Goal: Task Accomplishment & Management: Use online tool/utility

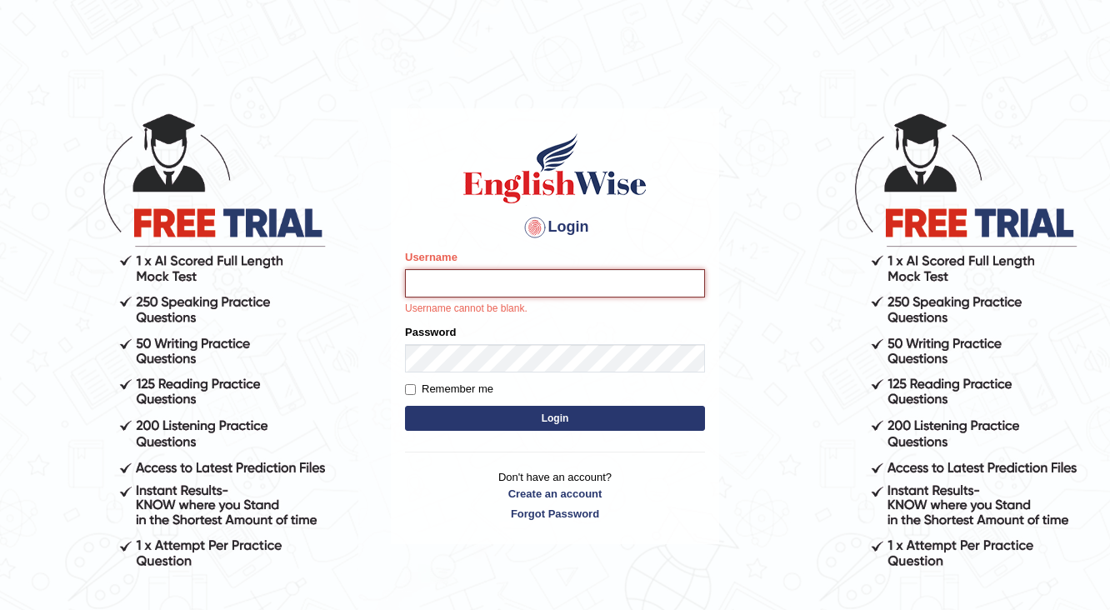
click at [474, 291] on input "Username" at bounding box center [555, 283] width 300 height 28
click at [433, 285] on input "Username" at bounding box center [555, 283] width 300 height 28
type input "Shani221"
click at [439, 337] on label "Password" at bounding box center [430, 332] width 51 height 16
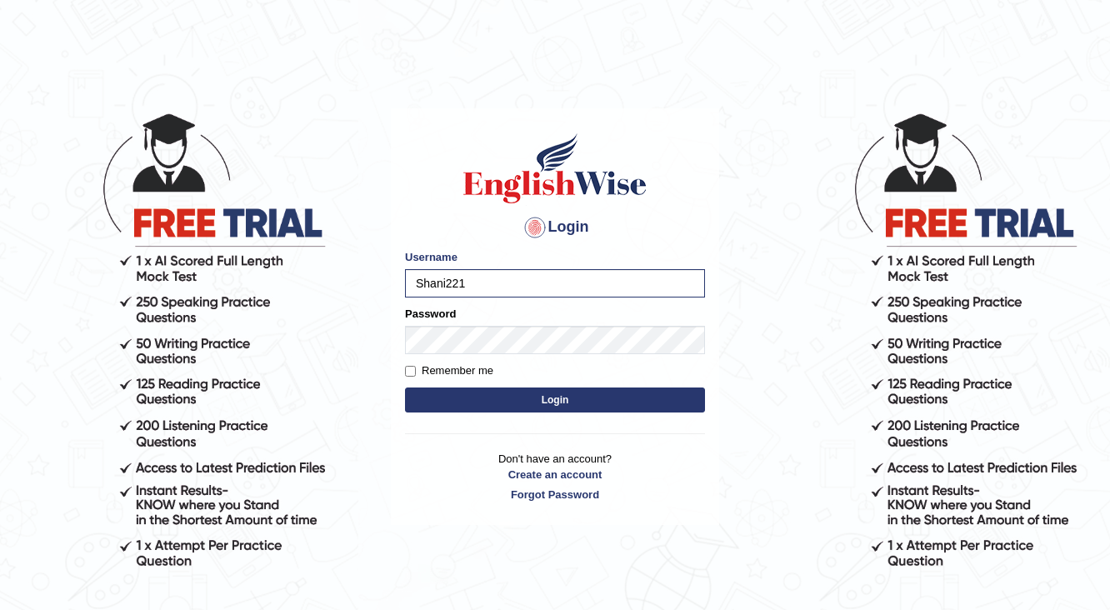
click at [534, 397] on button "Login" at bounding box center [555, 399] width 300 height 25
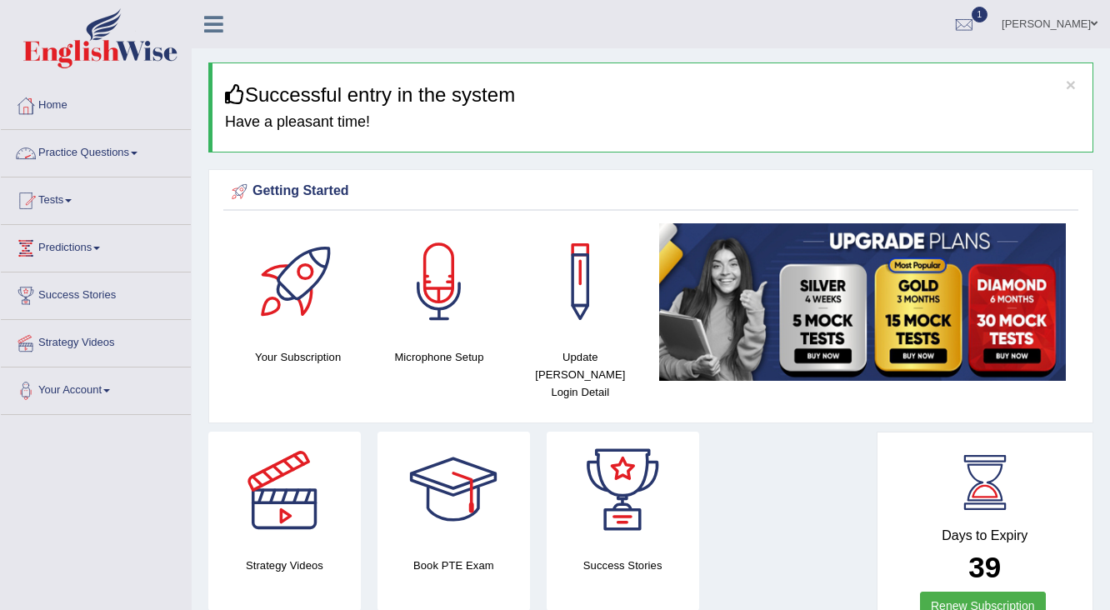
click at [72, 152] on link "Practice Questions" at bounding box center [96, 151] width 190 height 42
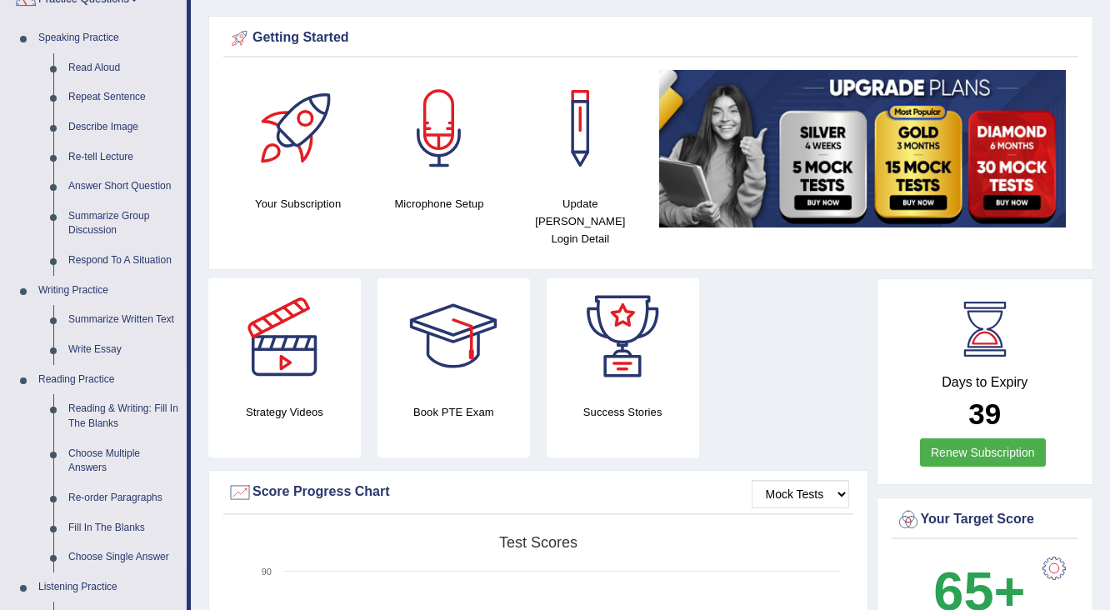
scroll to position [133, 0]
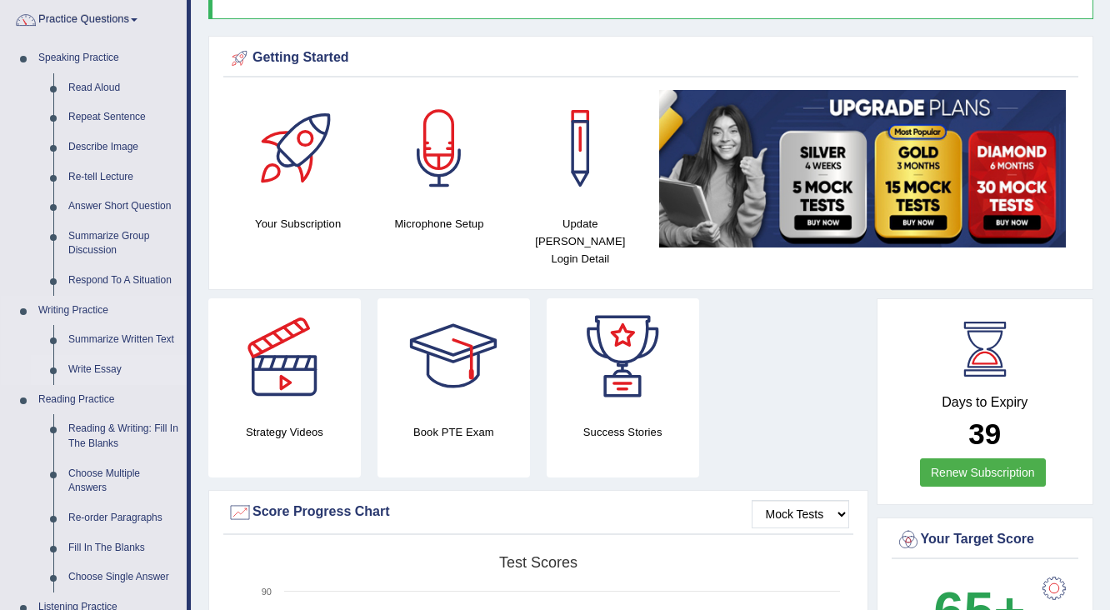
click at [85, 370] on link "Write Essay" at bounding box center [124, 370] width 126 height 30
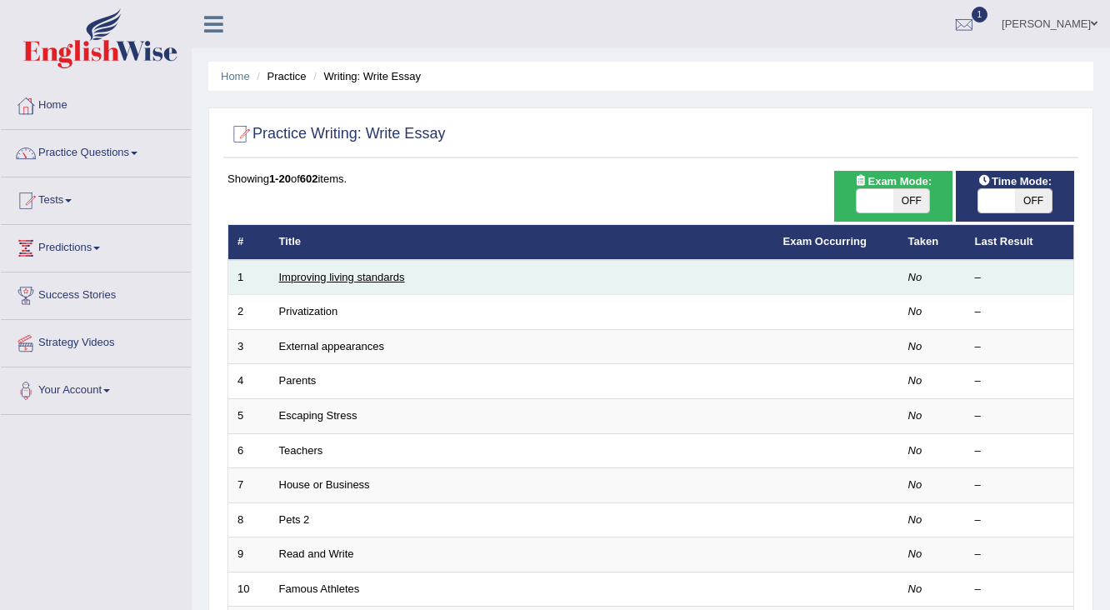
click at [347, 281] on link "Improving living standards" at bounding box center [342, 277] width 126 height 12
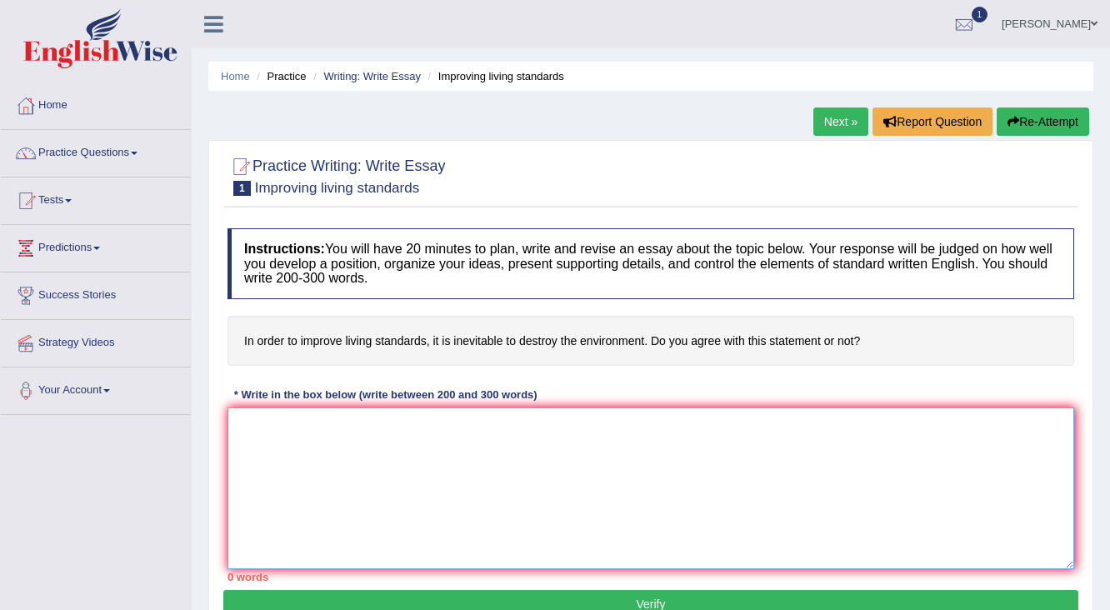
click at [327, 474] on textarea at bounding box center [650, 488] width 846 height 162
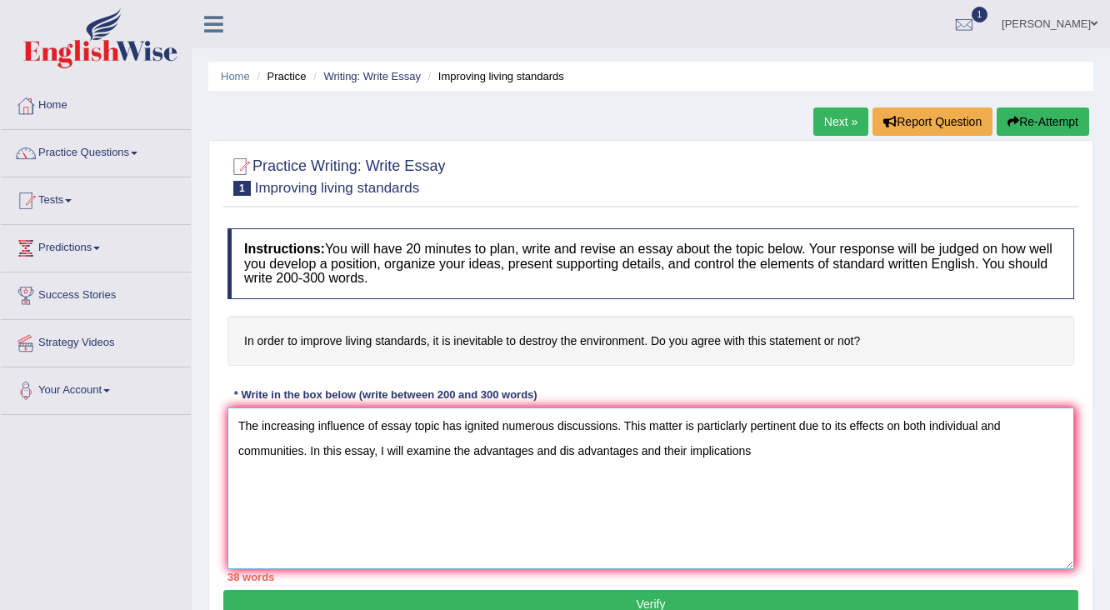
click at [577, 450] on textarea "The increasing influence of essay topic has ignited numerous discussions. This …" at bounding box center [650, 488] width 846 height 162
click at [637, 450] on textarea "The increasing influence of essay topic has ignited numerous discussions. This …" at bounding box center [650, 488] width 846 height 162
click at [839, 452] on textarea "The increasing influence of essay topic has ignited numerous discussions. This …" at bounding box center [650, 488] width 846 height 162
click at [420, 498] on textarea "The increasing influence of essay topic has ignited numerous discussions. This …" at bounding box center [650, 488] width 846 height 162
click at [690, 497] on textarea "The increasing influence of essay topic has ignited numerous discussions. This …" at bounding box center [650, 488] width 846 height 162
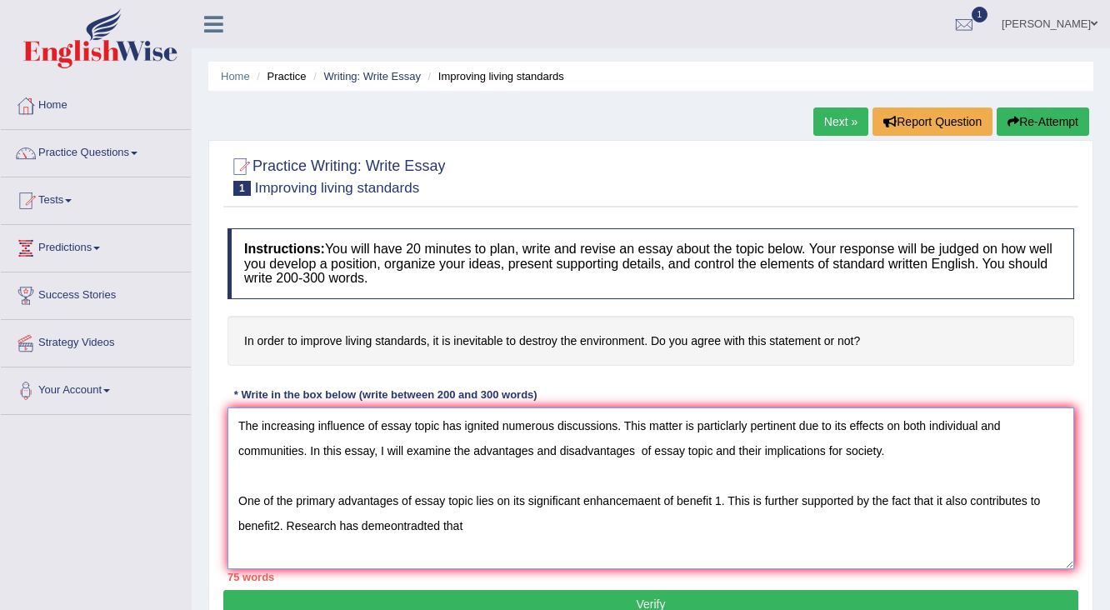
type textarea "The increasing influence of essay topic has ignited numerous discussions. This …"
click at [36, 110] on div at bounding box center [25, 105] width 25 height 25
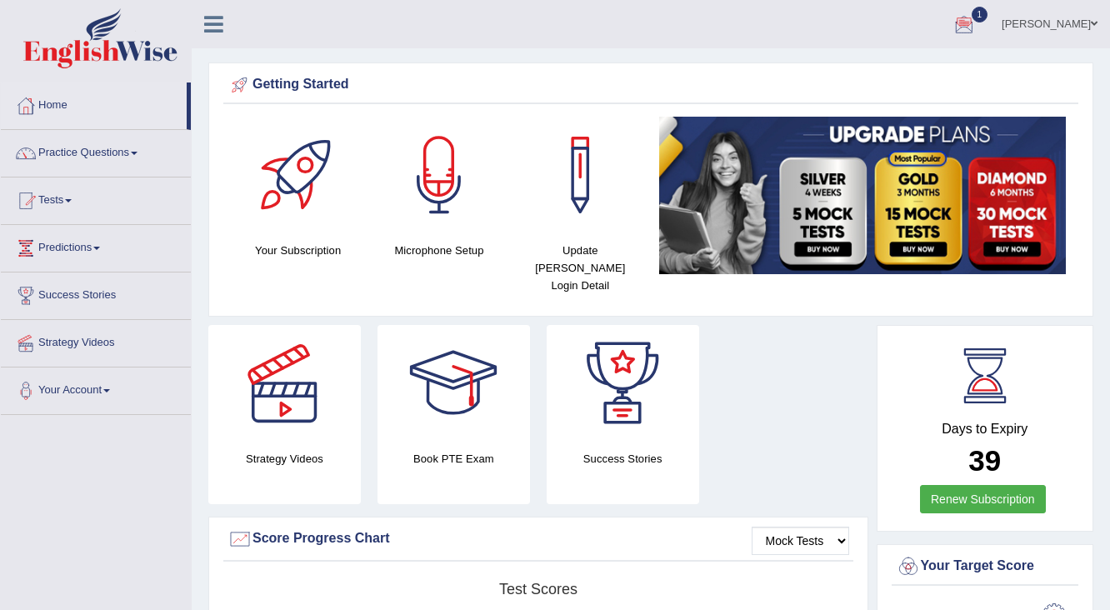
click at [1081, 39] on link "[PERSON_NAME]" at bounding box center [1049, 21] width 121 height 43
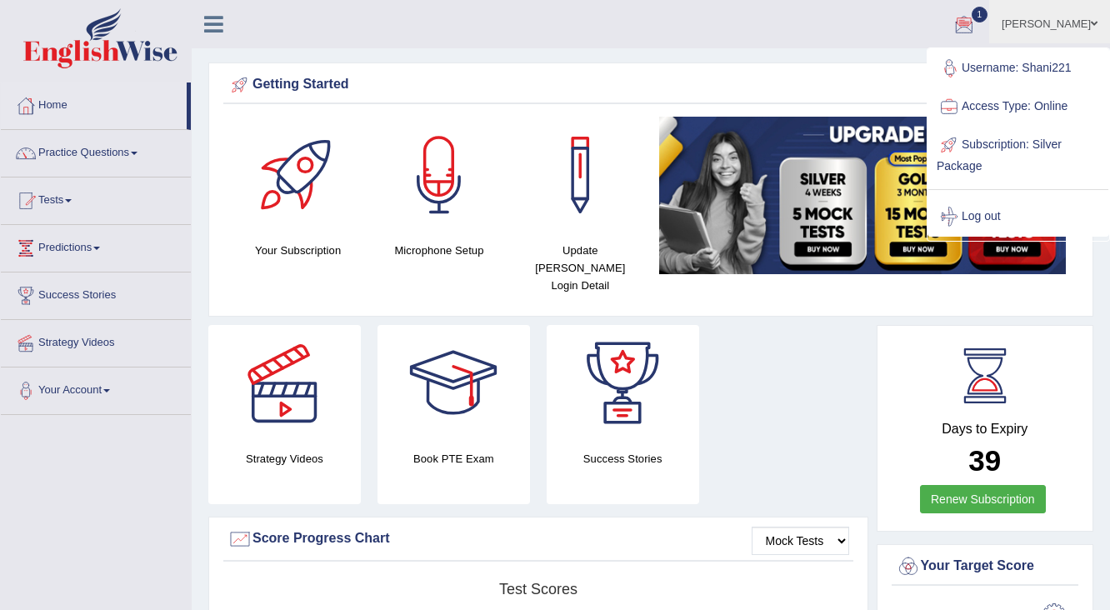
click at [1091, 27] on span at bounding box center [1094, 23] width 7 height 11
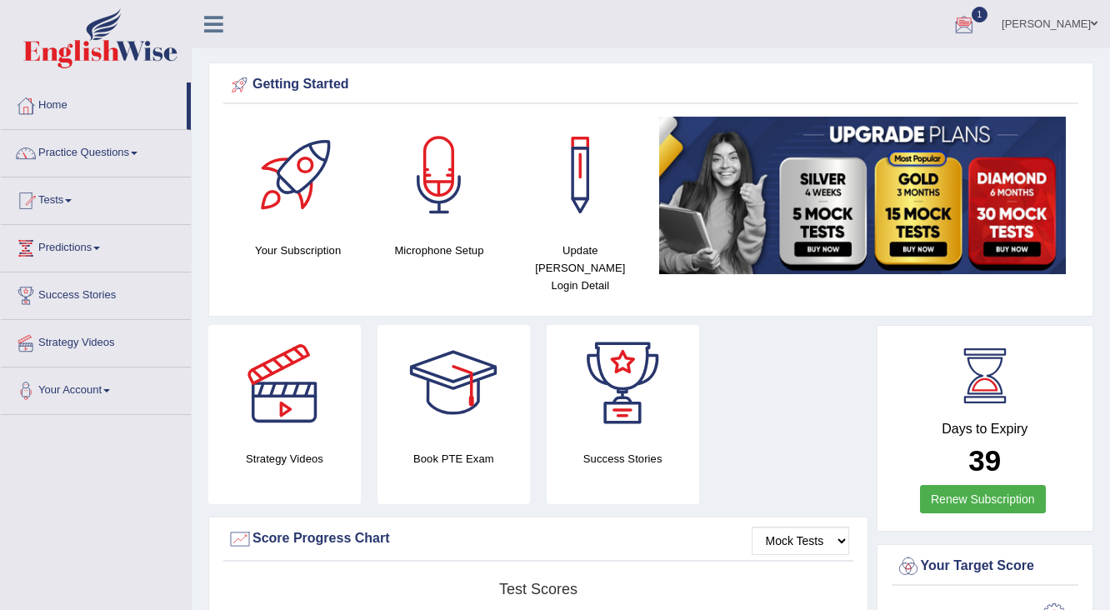
click at [1091, 27] on span at bounding box center [1094, 23] width 7 height 11
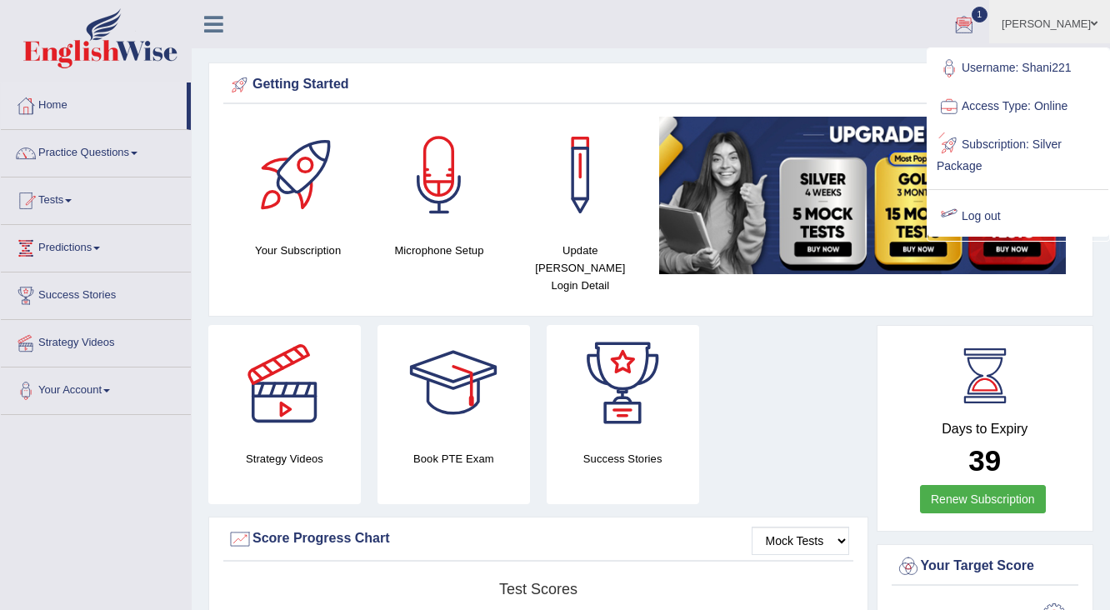
click at [972, 218] on link "Log out" at bounding box center [1018, 216] width 180 height 38
